Goal: Communication & Community: Answer question/provide support

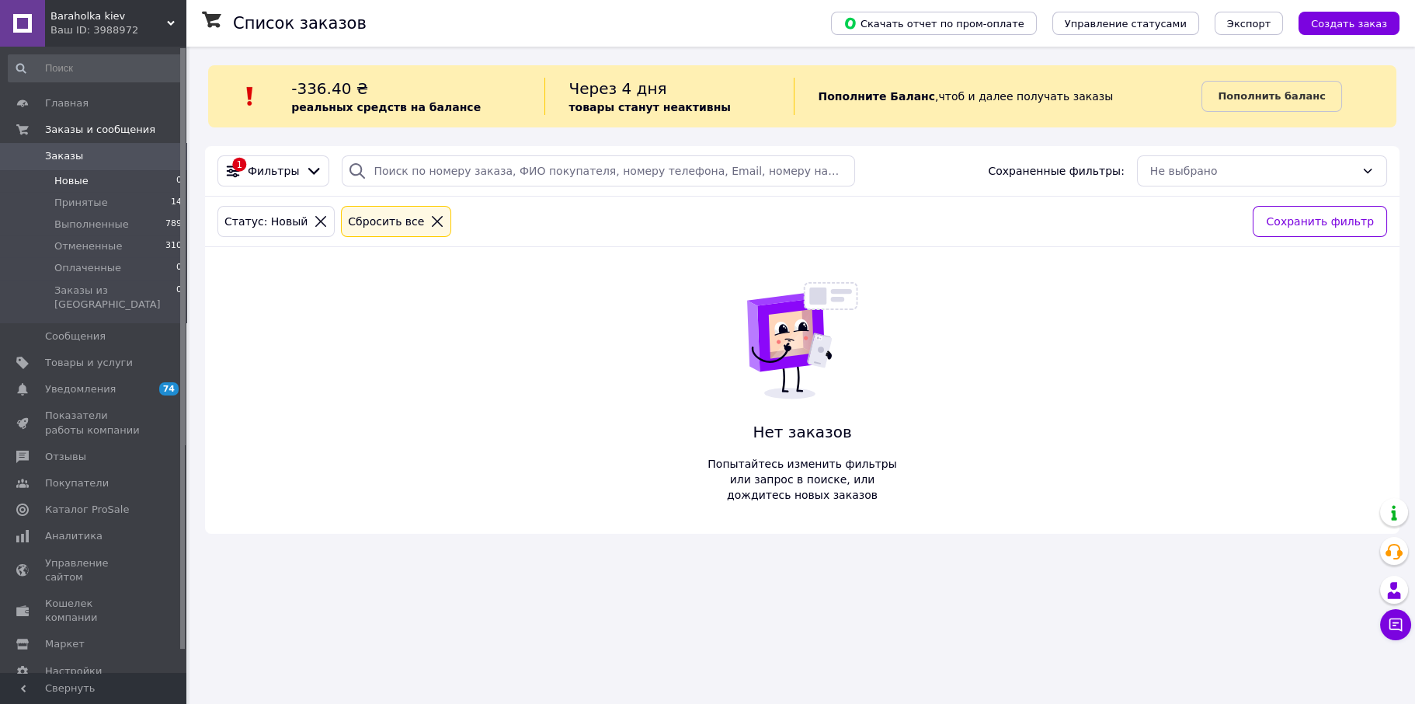
click at [60, 179] on span "Новые" at bounding box center [71, 181] width 34 height 14
click at [82, 529] on span "Аналитика" at bounding box center [73, 536] width 57 height 14
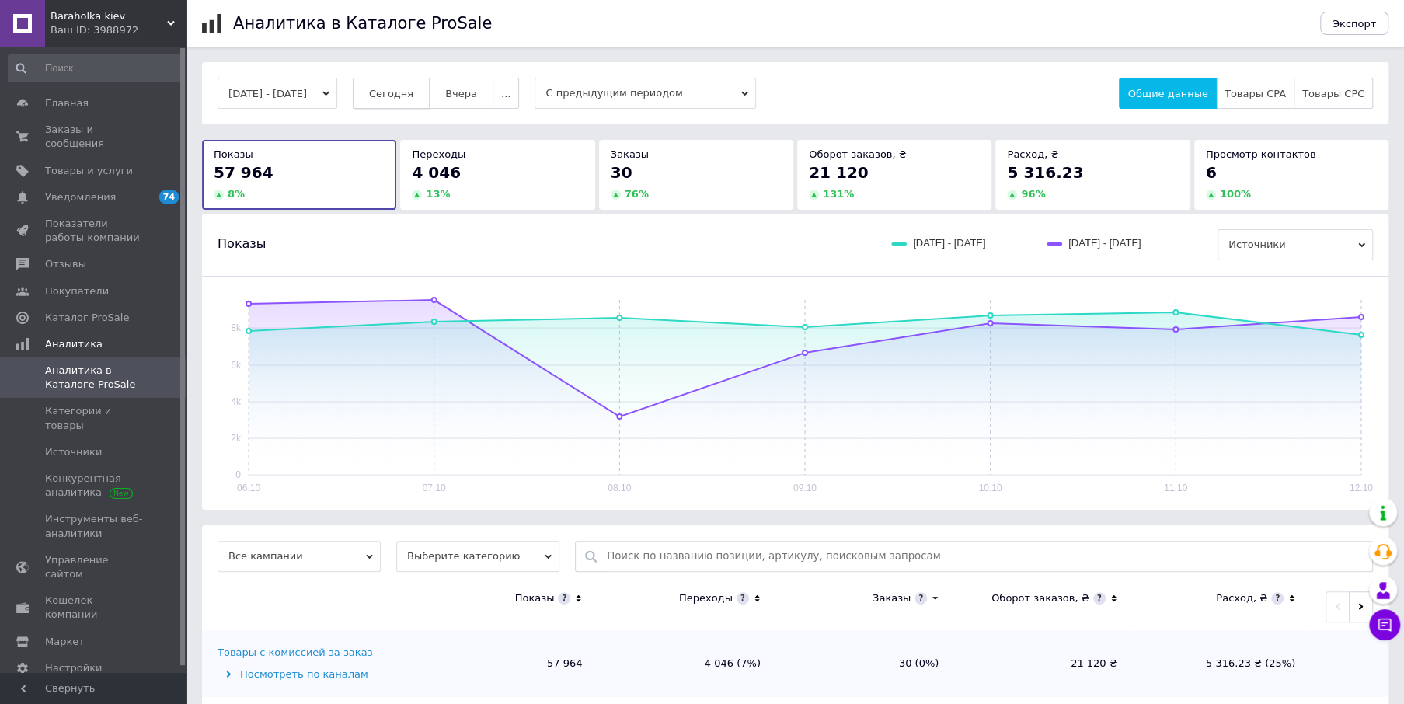
click at [411, 98] on span "Сегодня" at bounding box center [391, 94] width 44 height 12
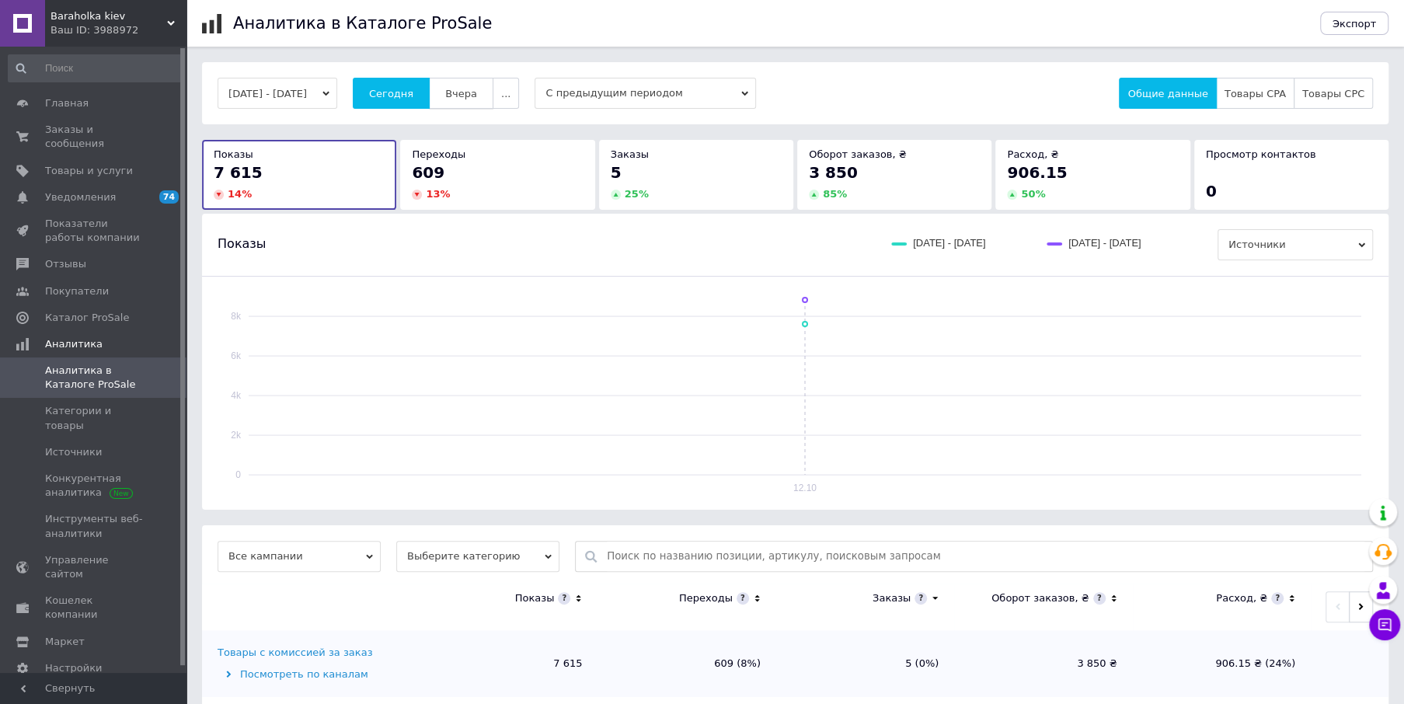
click at [477, 84] on button "Вчера" at bounding box center [461, 93] width 64 height 31
click at [413, 89] on span "Сегодня" at bounding box center [391, 94] width 44 height 12
click at [74, 164] on span "Товары и услуги" at bounding box center [89, 171] width 88 height 14
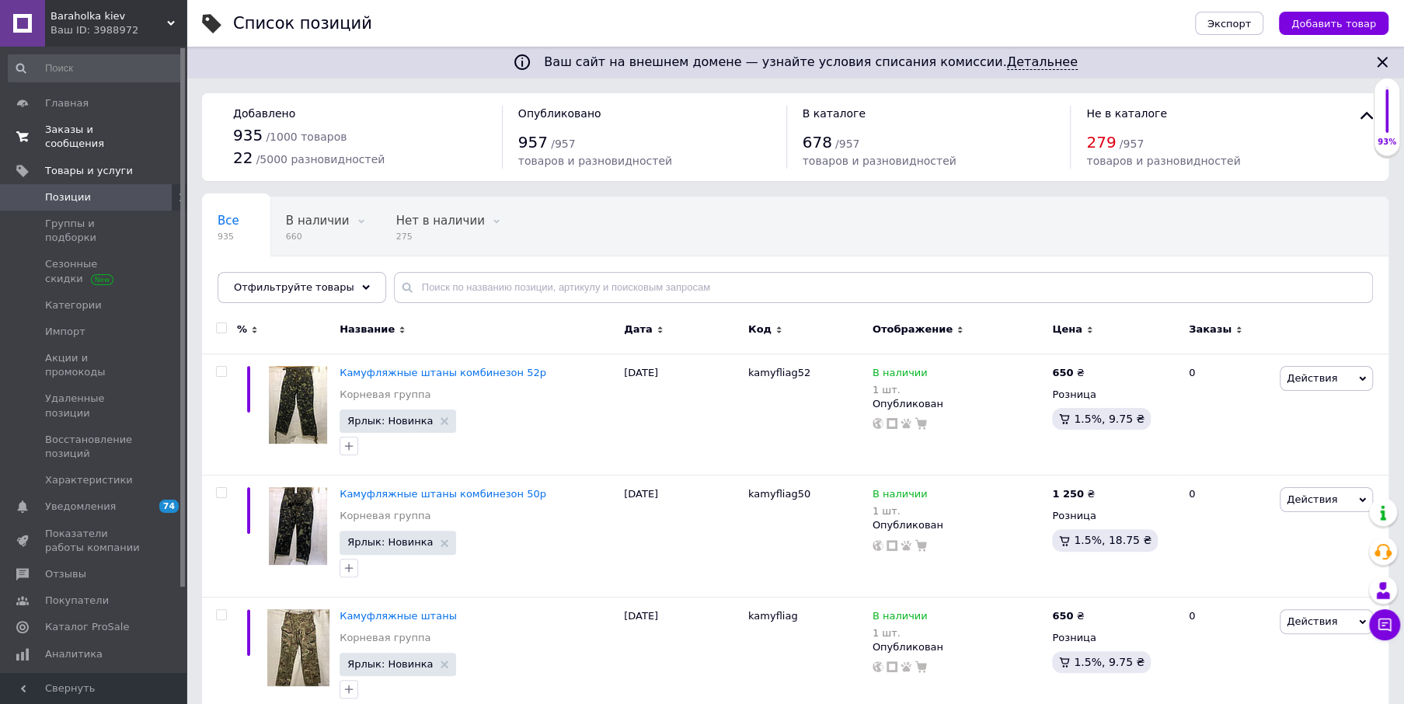
click at [117, 133] on span "Заказы и сообщения" at bounding box center [94, 137] width 99 height 28
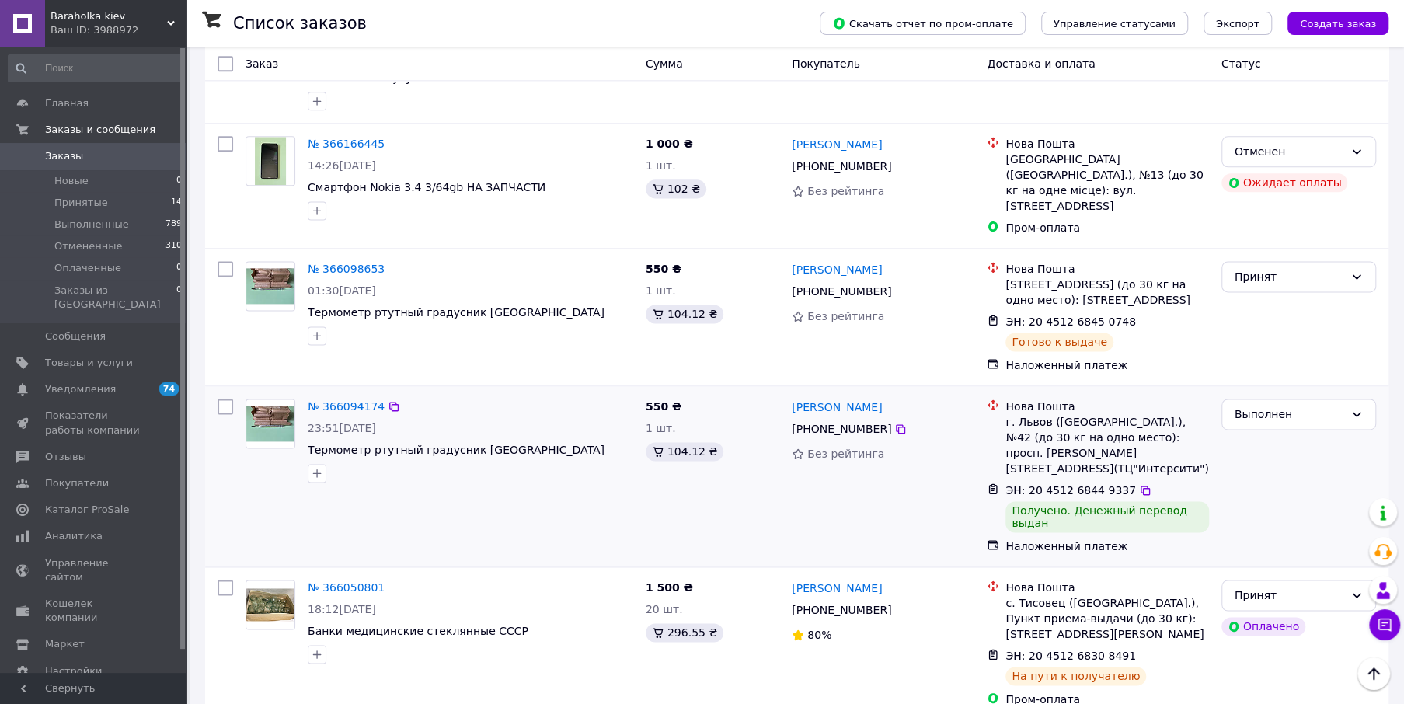
scroll to position [1321, 0]
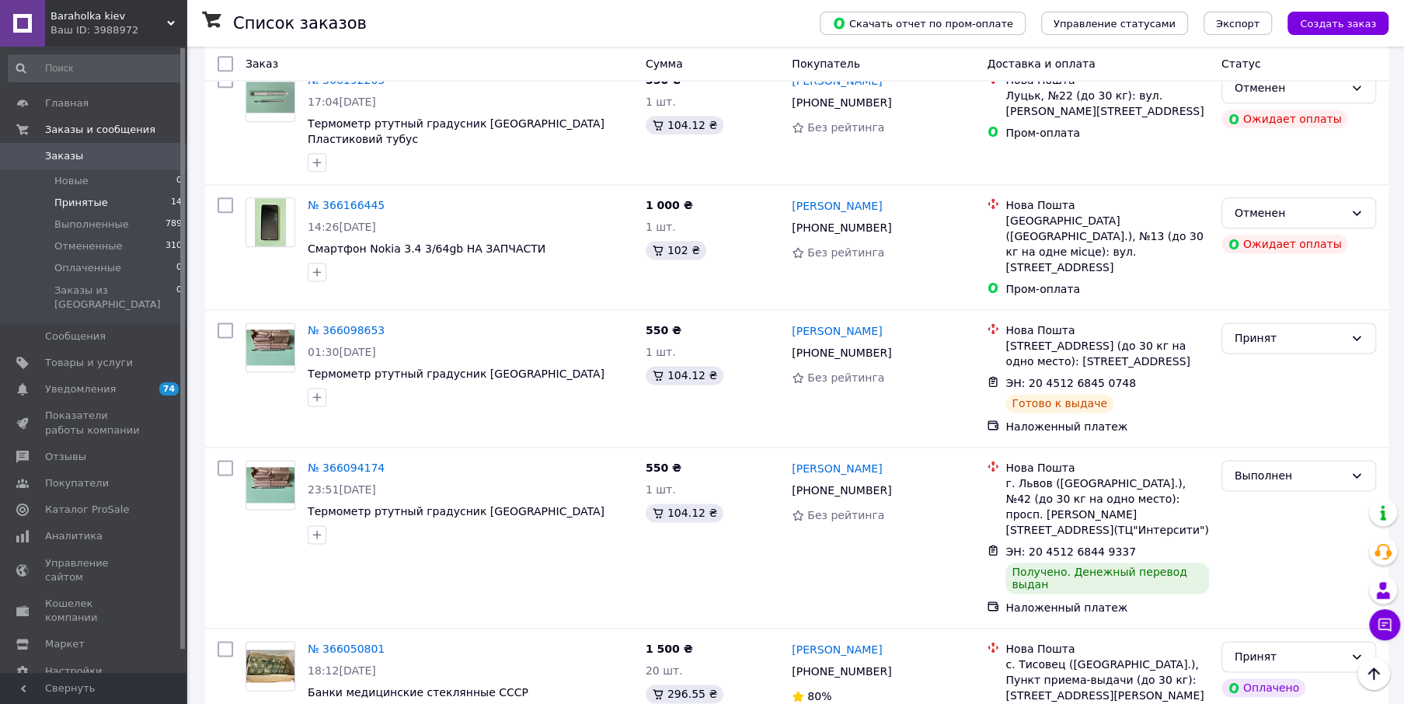
click at [89, 204] on span "Принятые" at bounding box center [81, 203] width 54 height 14
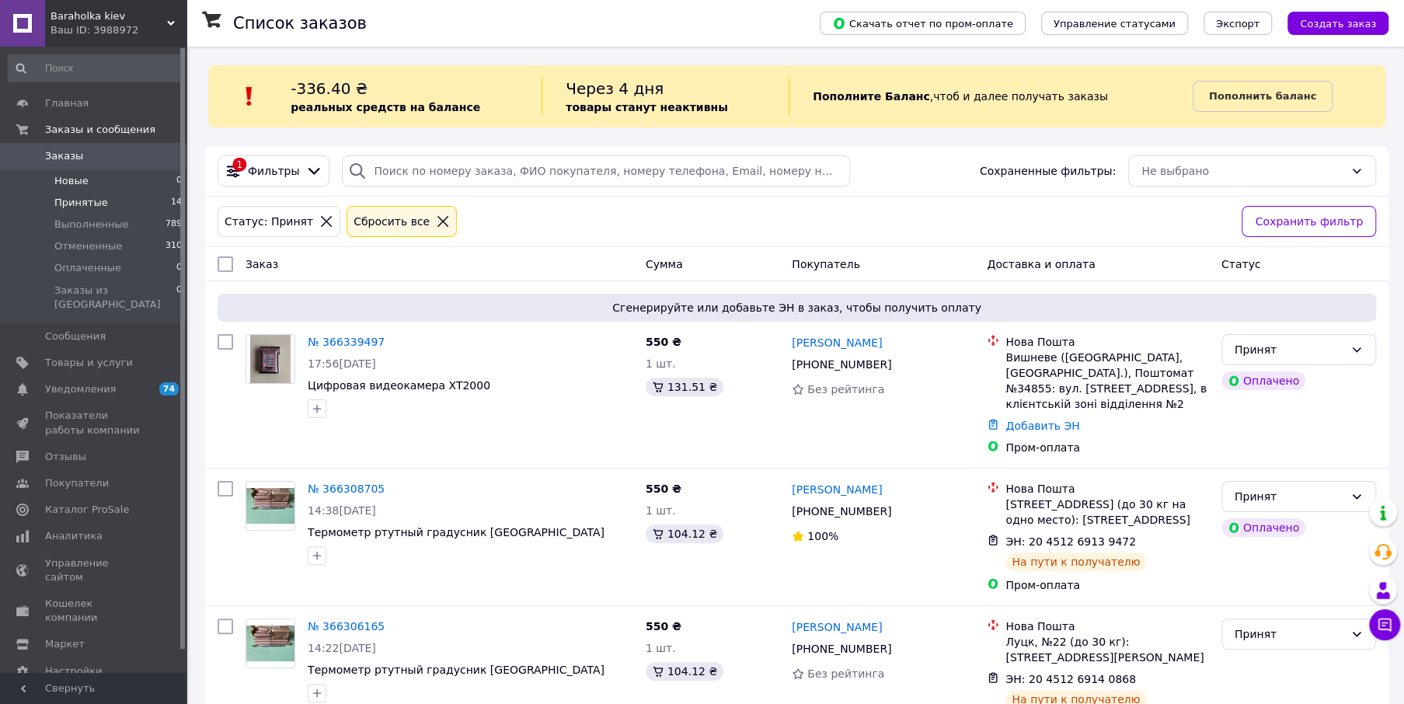
click at [69, 183] on span "Новые" at bounding box center [71, 181] width 34 height 14
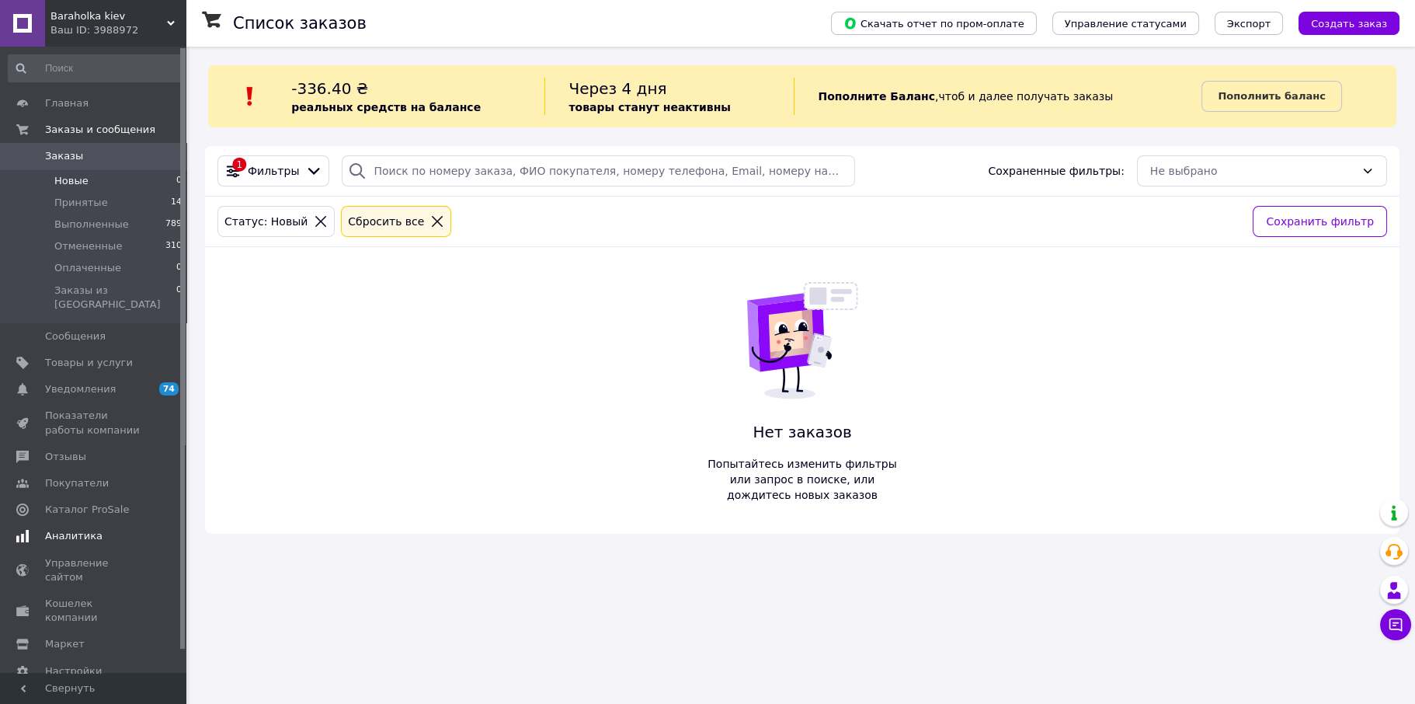
click at [63, 529] on span "Аналитика" at bounding box center [73, 536] width 57 height 14
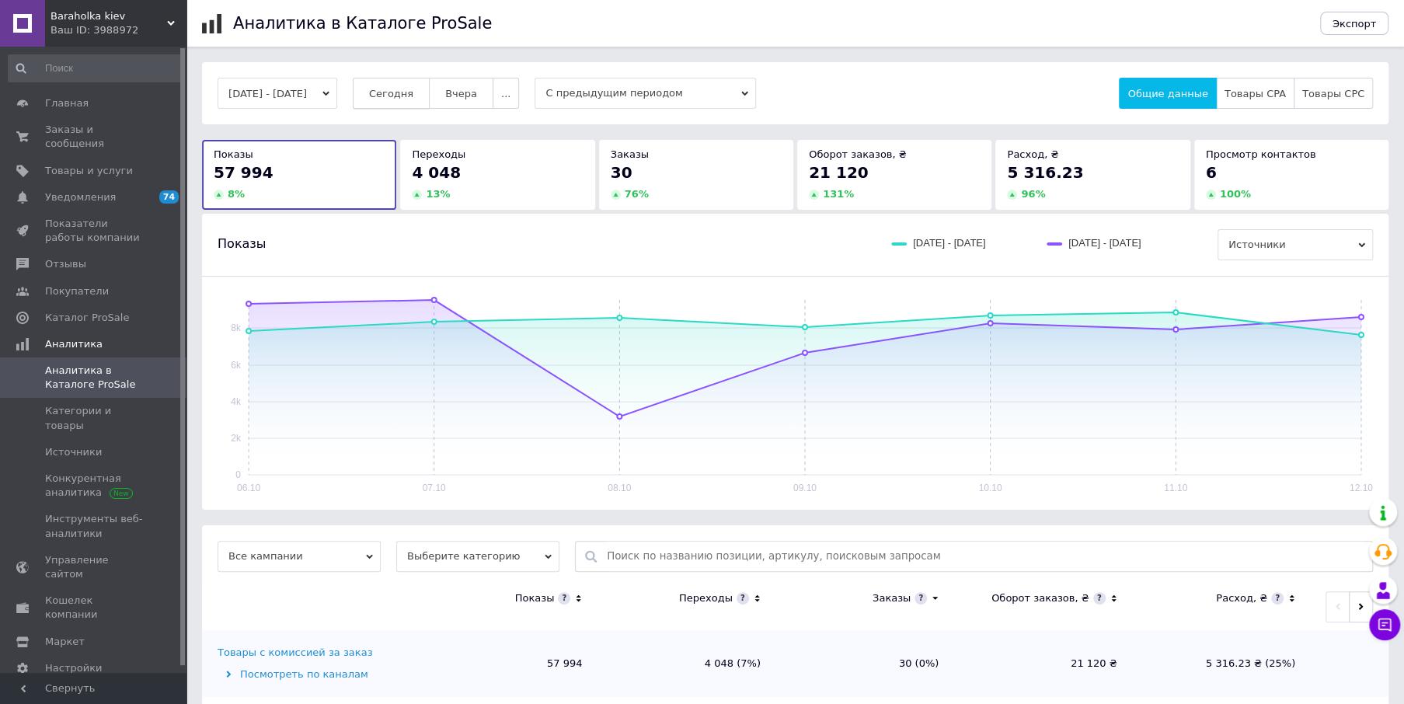
click at [413, 97] on span "Сегодня" at bounding box center [391, 94] width 44 height 12
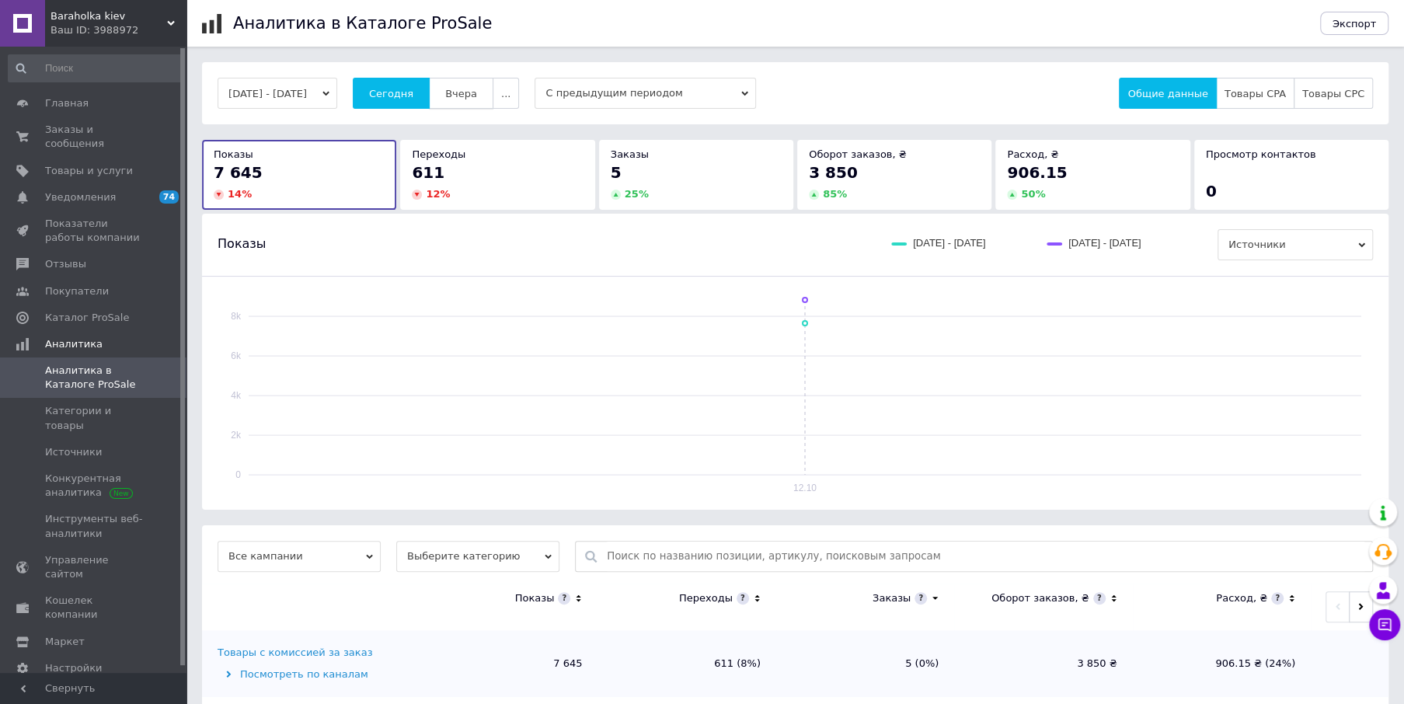
click at [477, 95] on span "Вчера" at bounding box center [461, 94] width 32 height 12
click at [413, 93] on span "Сегодня" at bounding box center [391, 94] width 44 height 12
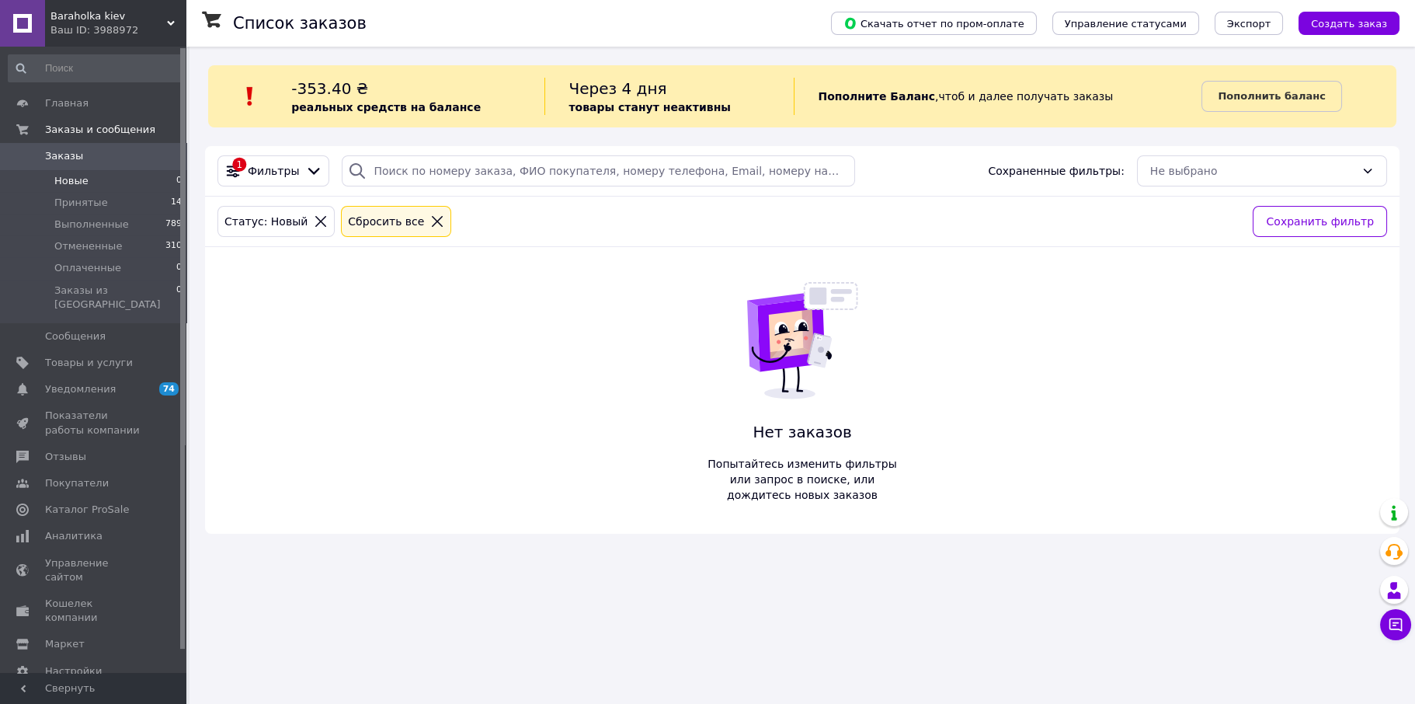
click at [75, 186] on span "Новые" at bounding box center [71, 181] width 34 height 14
click at [1405, 626] on button "Чат с покупателем" at bounding box center [1395, 624] width 31 height 31
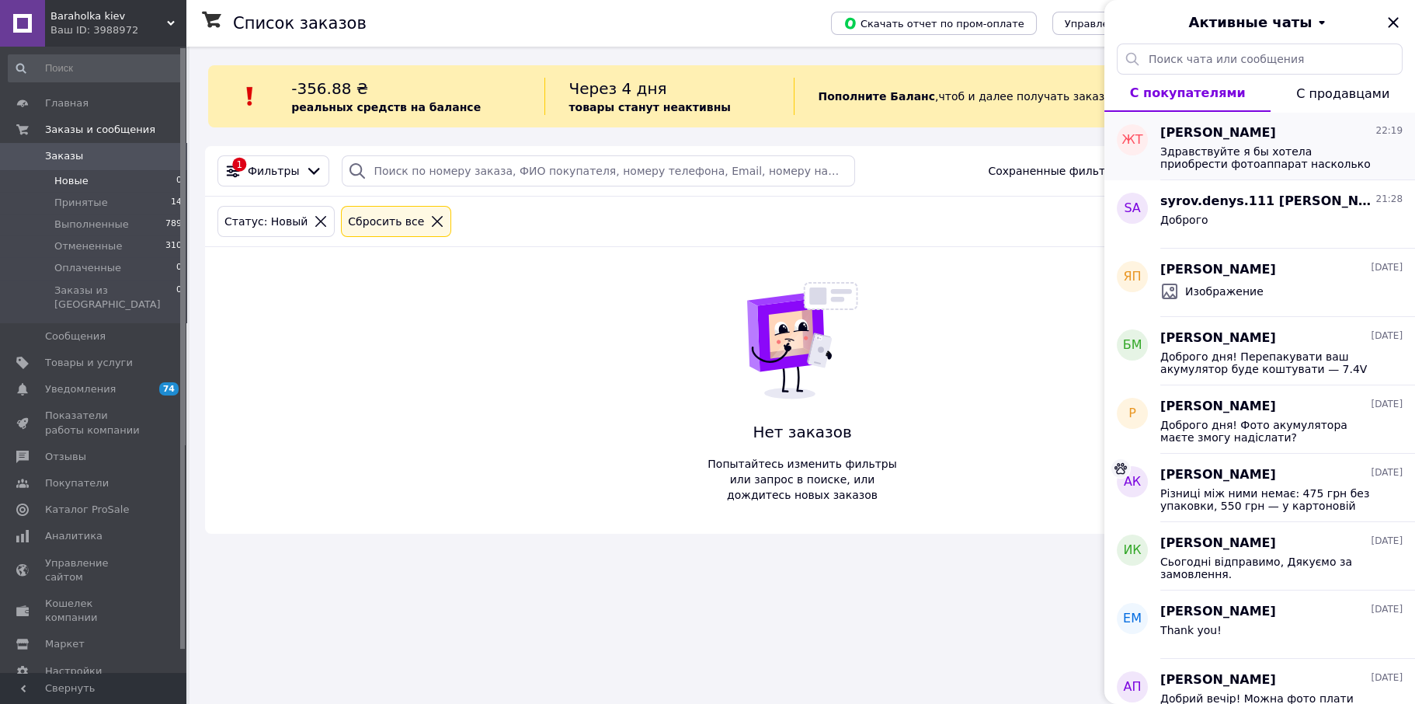
click at [1237, 156] on span "Здравствуйте я бы хотела приобрести фотоаппарат насколько он рабочий скажите по…" at bounding box center [1271, 157] width 221 height 25
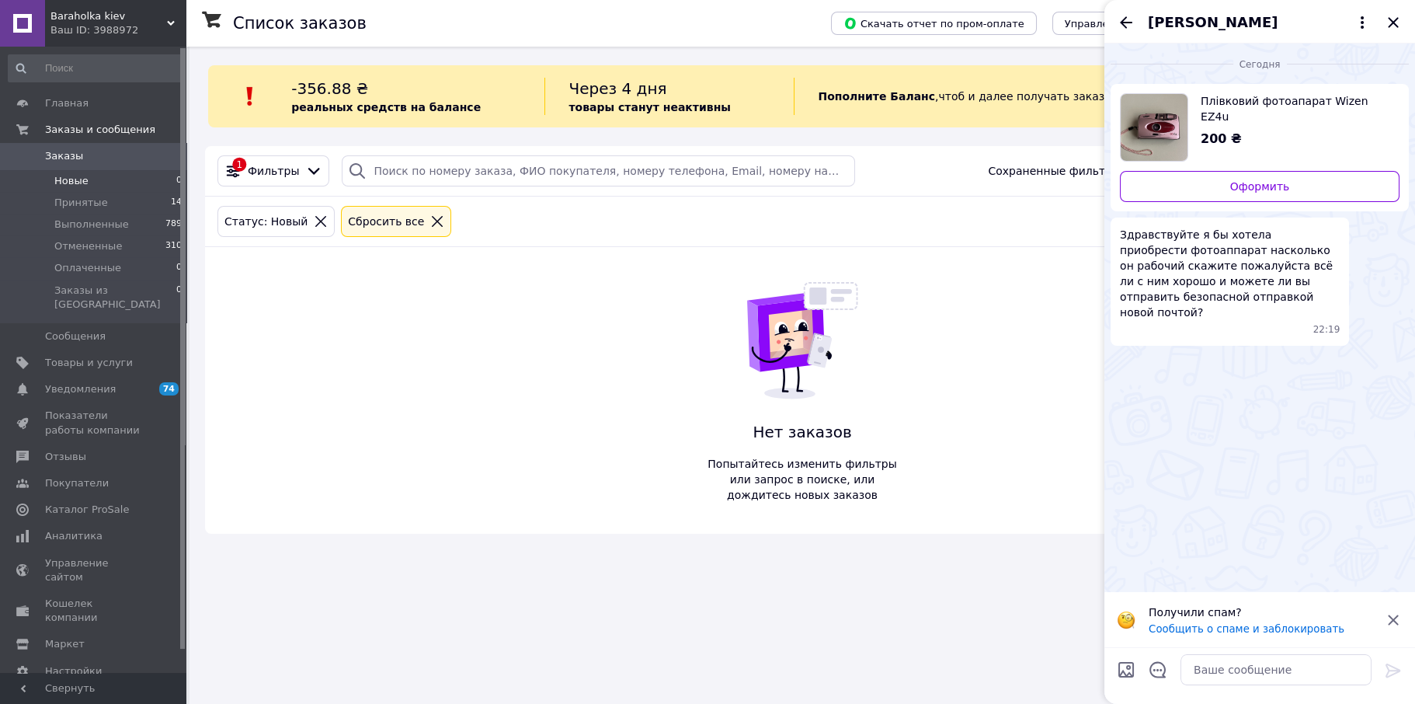
click at [1170, 128] on img "Посмотреть товар" at bounding box center [1154, 127] width 67 height 67
paste textarea "Пленочный фотоаппарат Wizen EZ4u. Продаётся на запчасти: клацает щелкает, не за…"
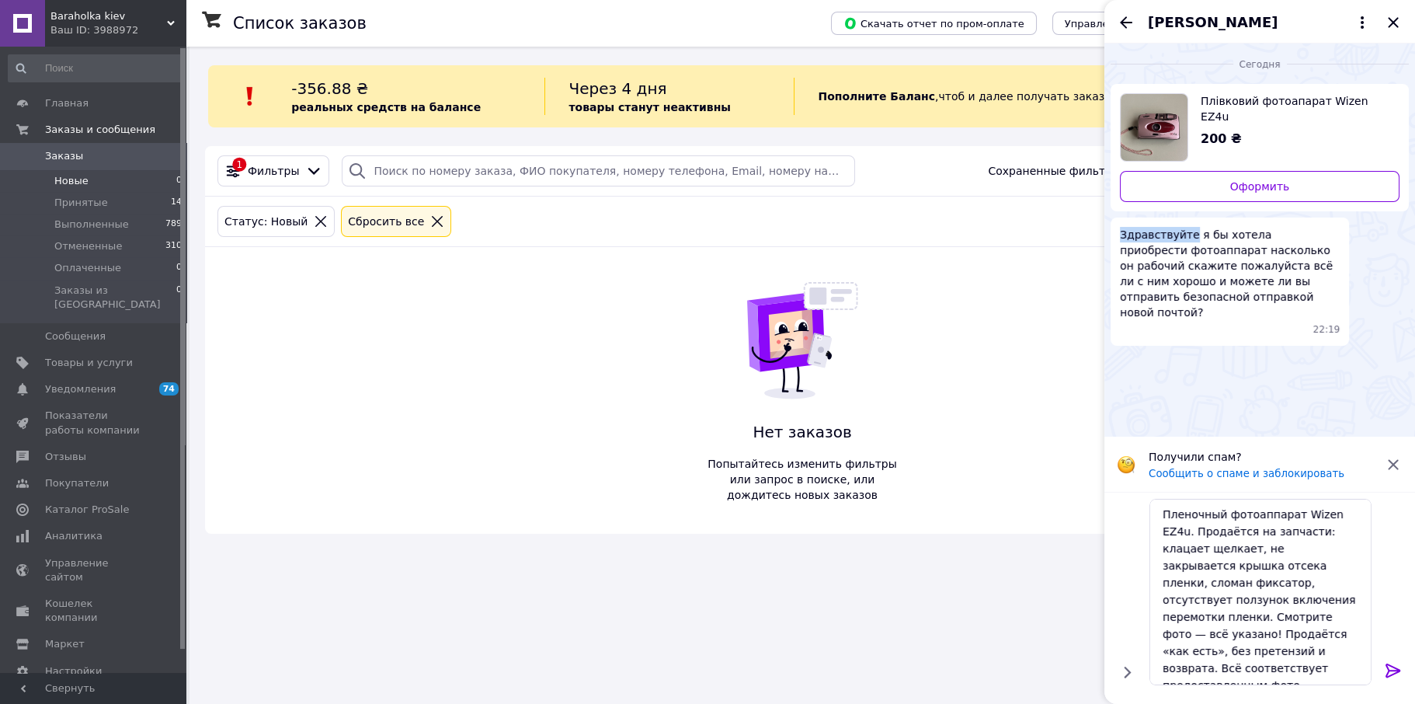
drag, startPoint x: 1188, startPoint y: 238, endPoint x: 1119, endPoint y: 238, distance: 69.1
click at [1119, 238] on div "Здравствуйте я бы хотела приобрести фотоаппарат насколько он рабочий скажите по…" at bounding box center [1230, 282] width 238 height 128
drag, startPoint x: 1119, startPoint y: 238, endPoint x: 1131, endPoint y: 238, distance: 12.4
copy span "Здравствуйте"
click at [1161, 514] on textarea "Пленочный фотоаппарат Wizen EZ4u. Продаётся на запчасти: клацает щелкает, не за…" at bounding box center [1261, 592] width 222 height 186
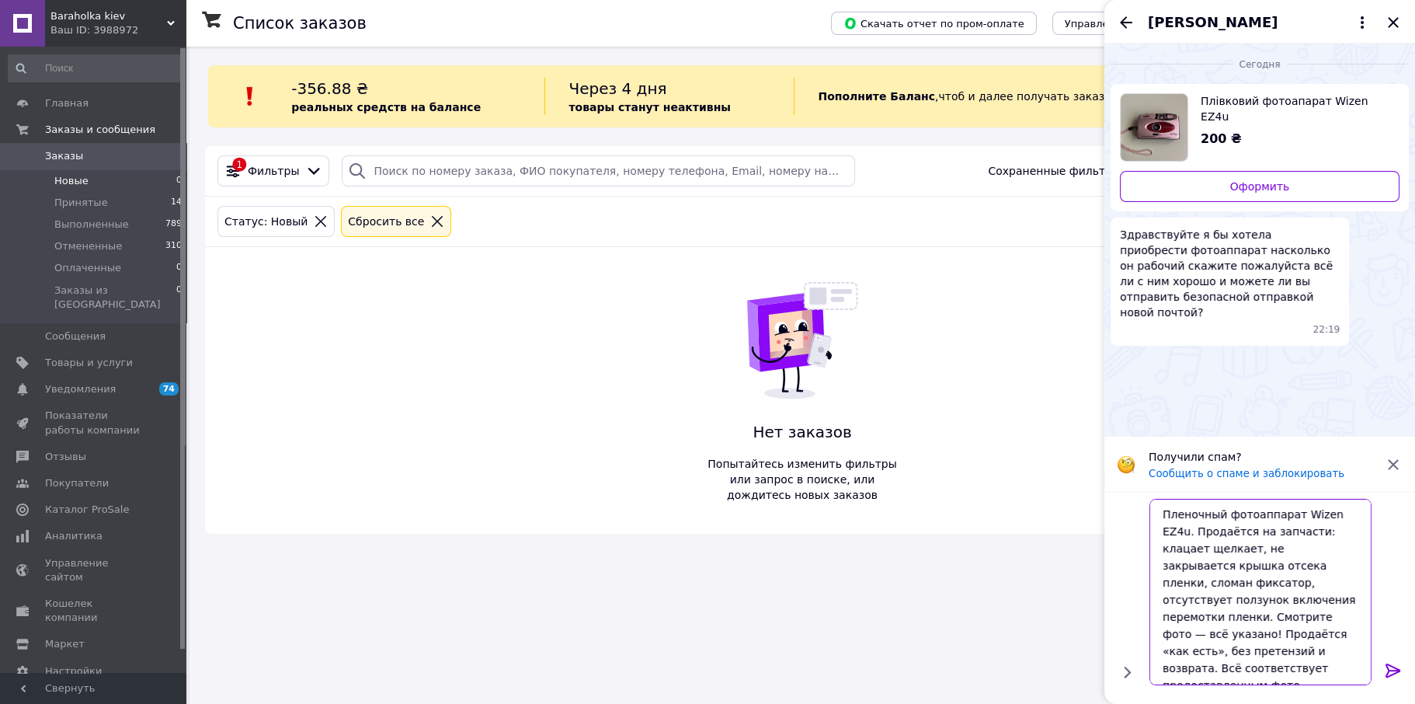
paste textarea "Здравствуйте"
type textarea "Здравствуйте! Пленочный фотоаппарат Wizen EZ4u. Продаётся на запчасти: клацает …"
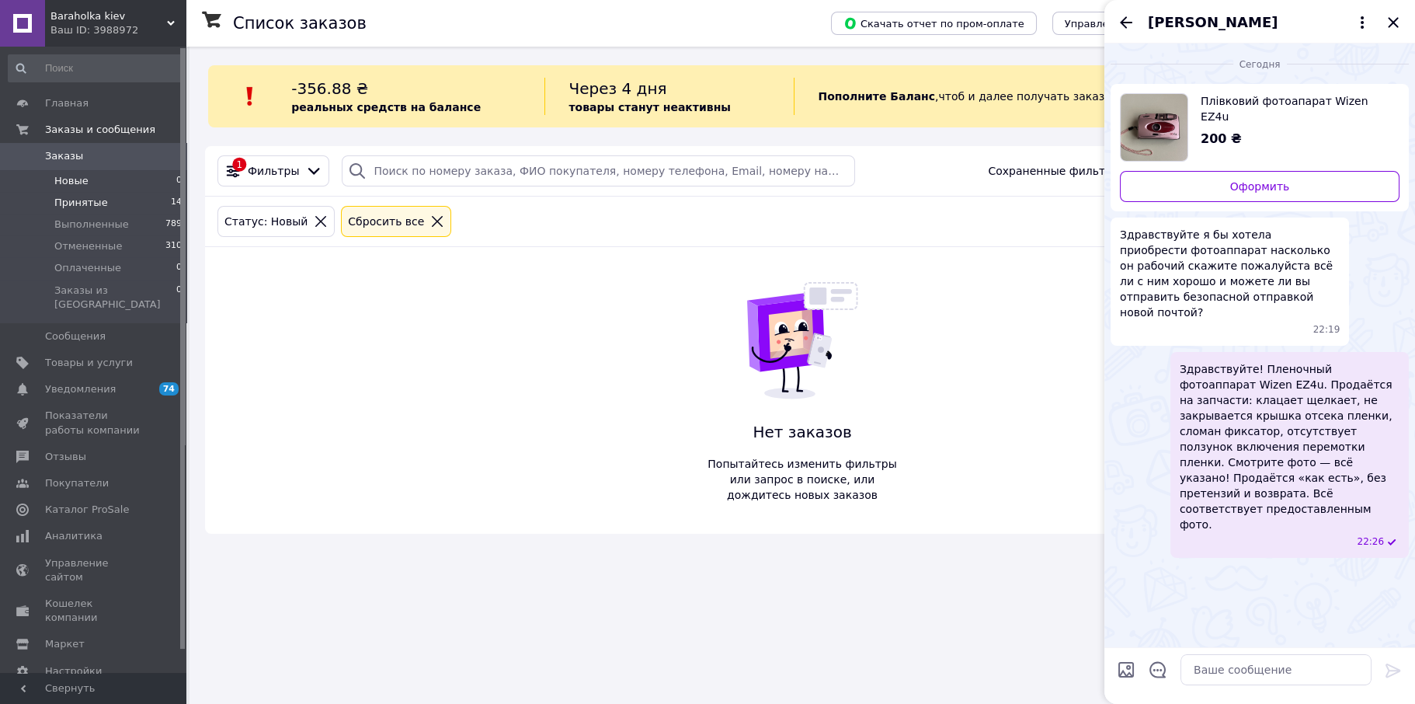
click at [92, 204] on span "Принятые" at bounding box center [81, 203] width 54 height 14
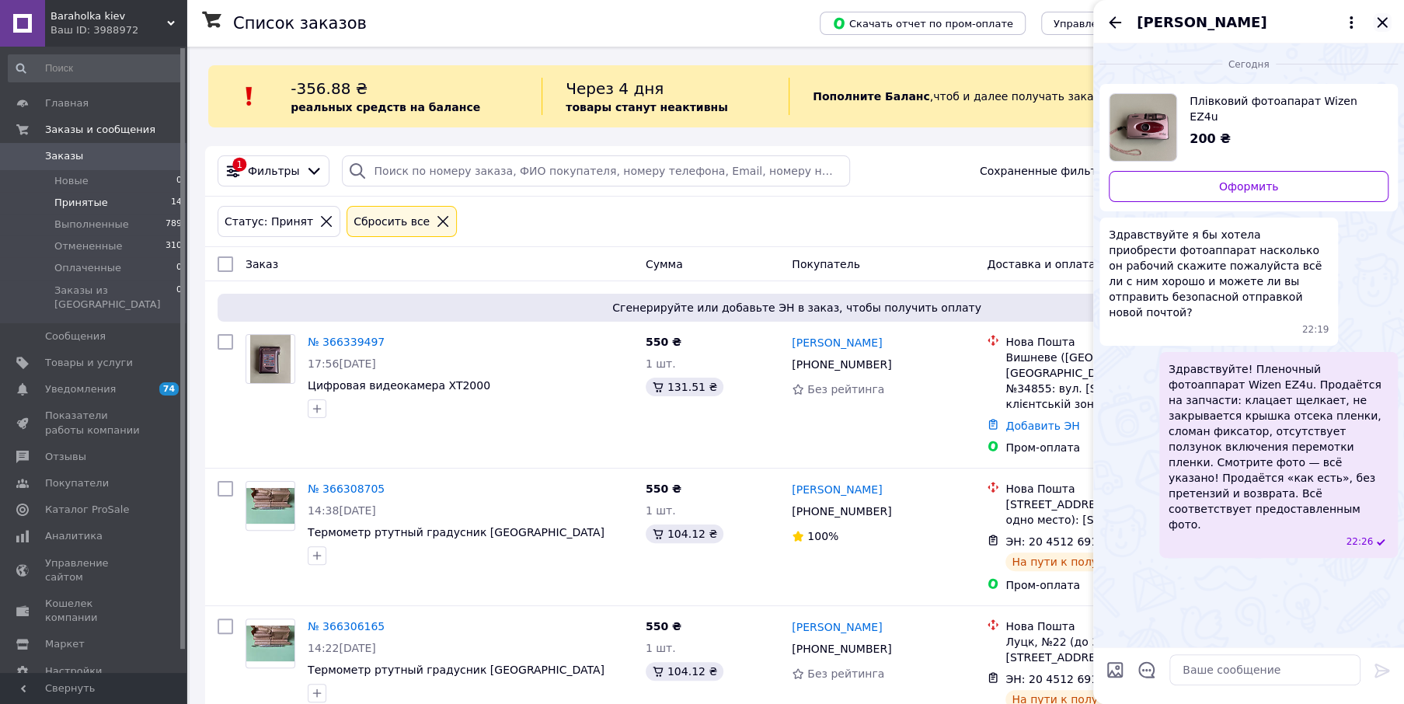
click at [1383, 24] on icon "Закрыть" at bounding box center [1382, 22] width 10 height 10
